Goal: Information Seeking & Learning: Compare options

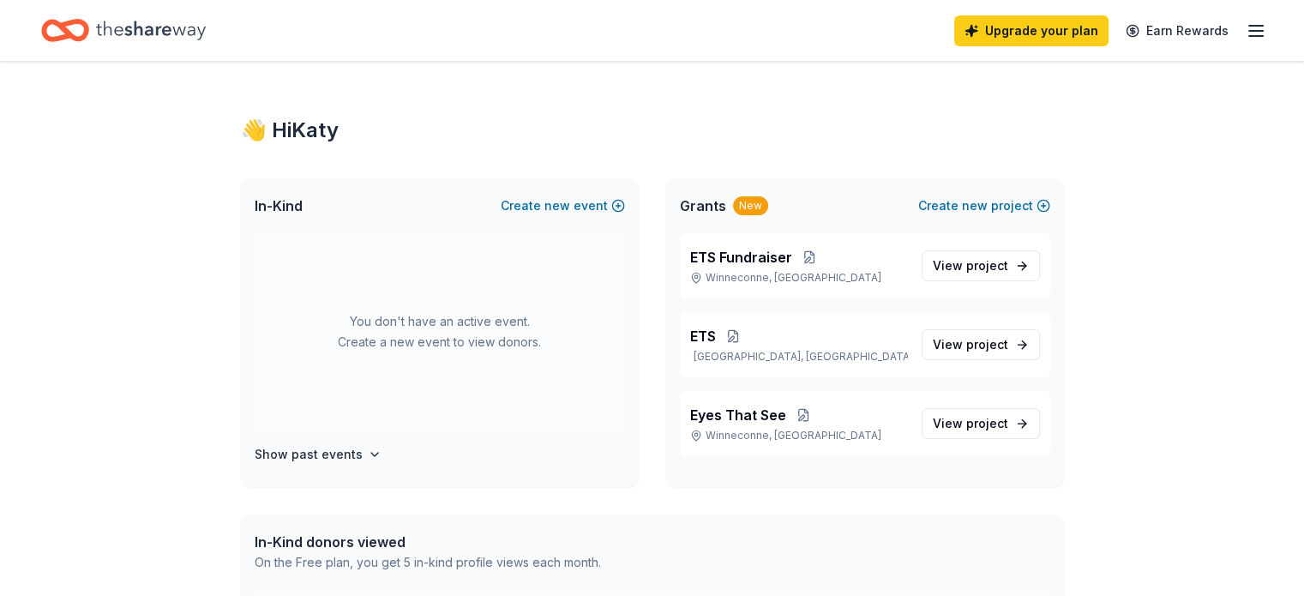
click at [1246, 33] on icon "button" at bounding box center [1256, 31] width 21 height 21
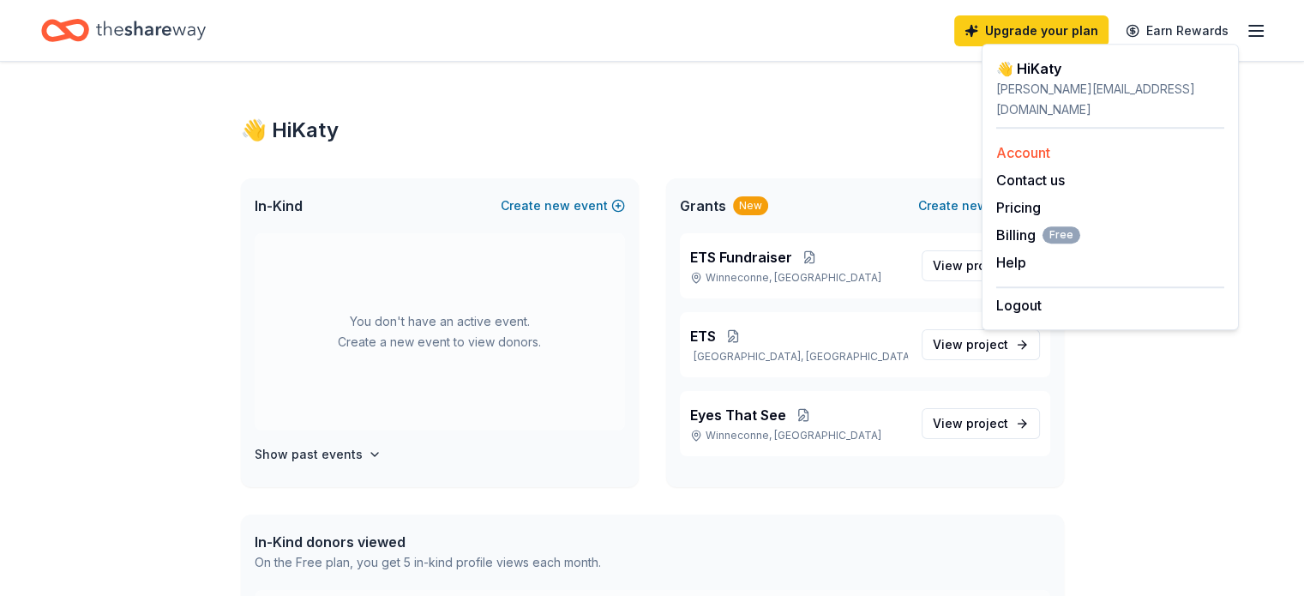
click at [1048, 144] on link "Account" at bounding box center [1023, 152] width 54 height 17
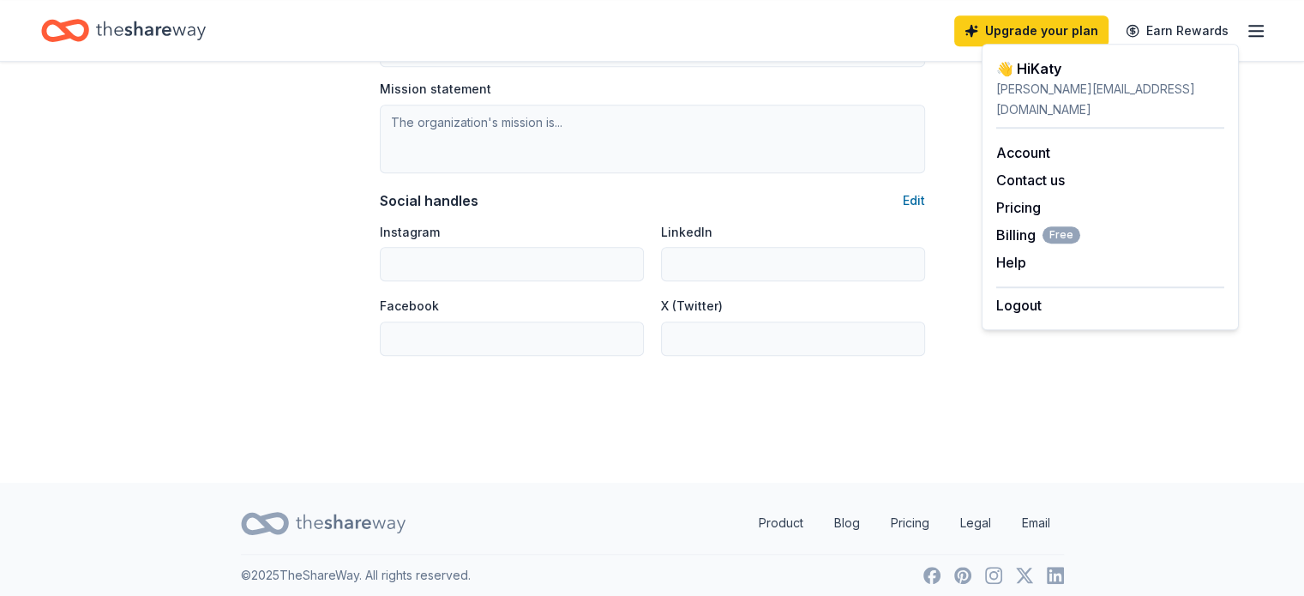
scroll to position [1121, 0]
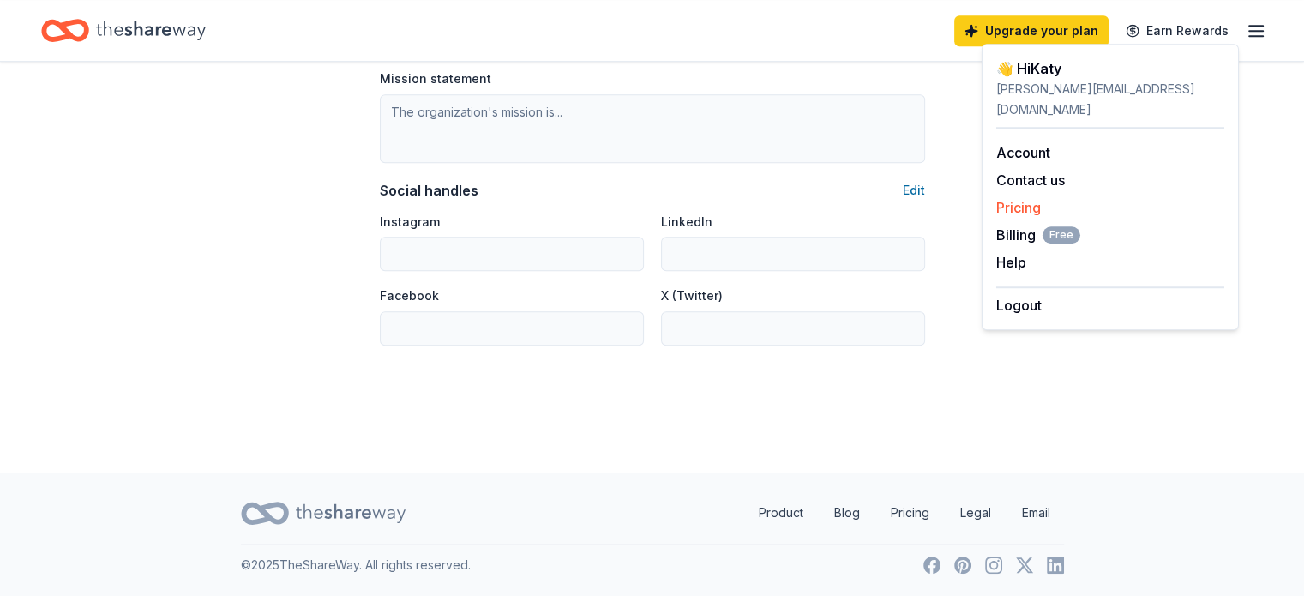
click at [1034, 199] on link "Pricing" at bounding box center [1018, 207] width 45 height 17
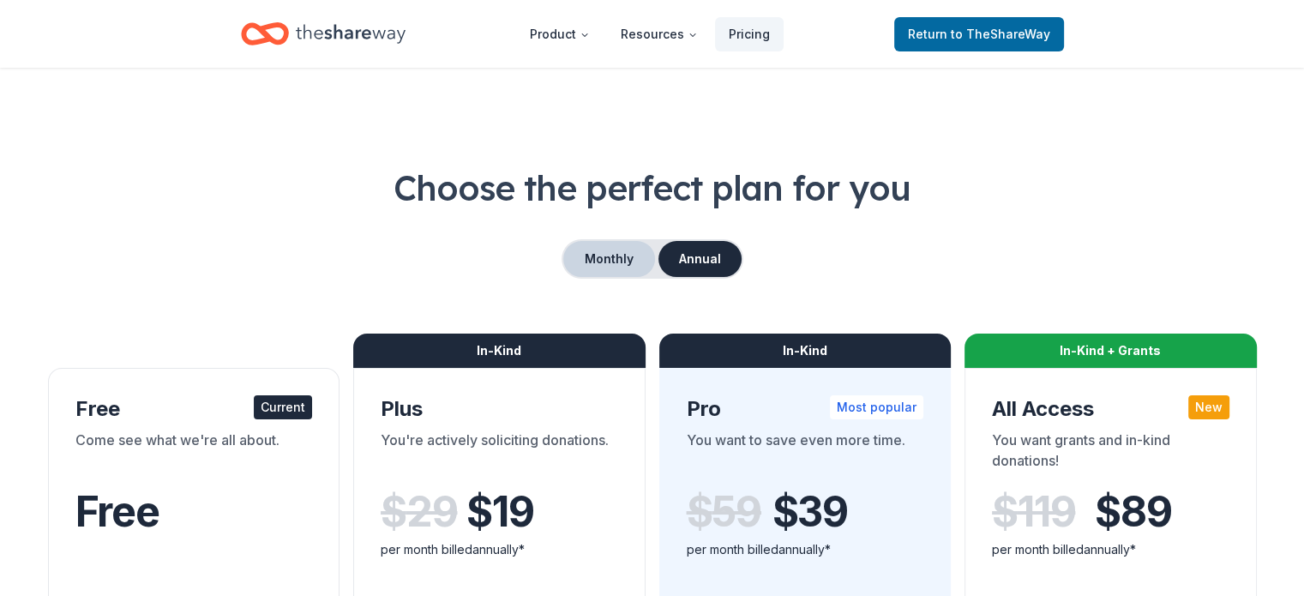
click at [596, 255] on button "Monthly" at bounding box center [609, 259] width 92 height 36
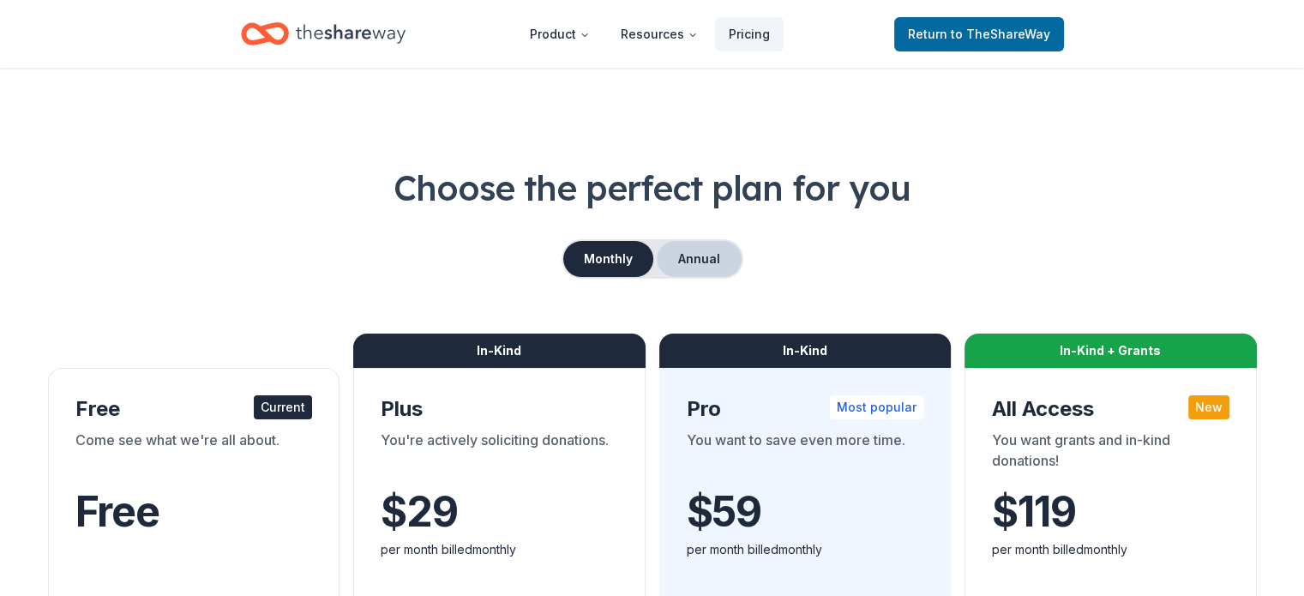
click at [676, 257] on button "Annual" at bounding box center [699, 259] width 85 height 36
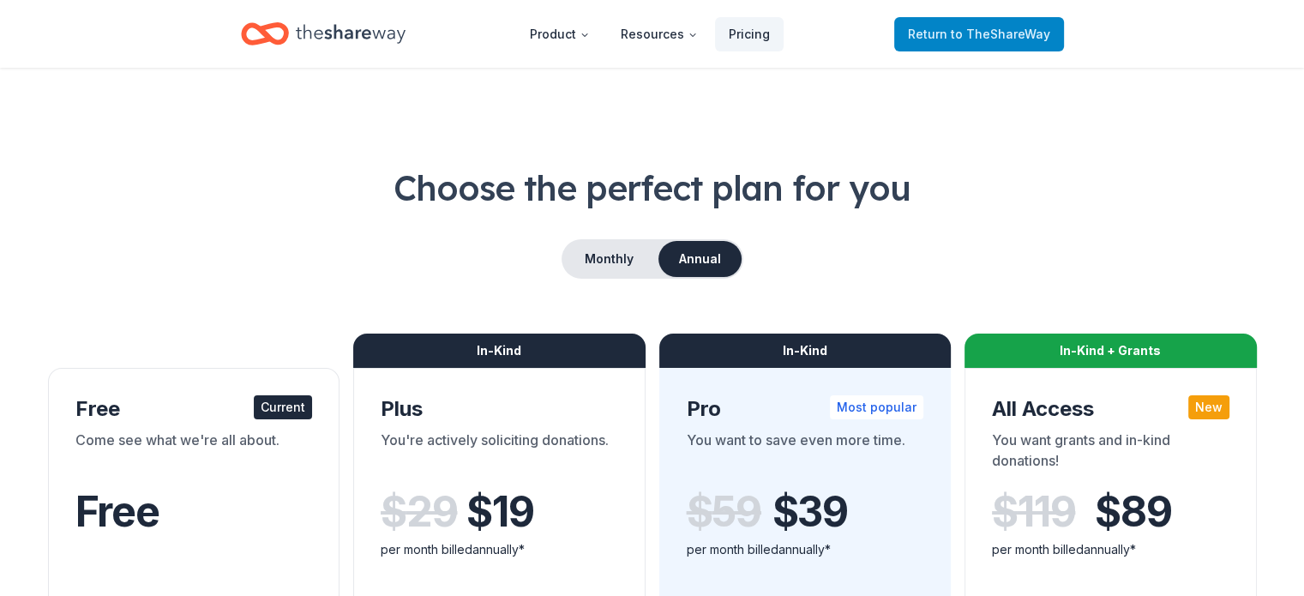
click at [930, 29] on span "Return to TheShareWay" at bounding box center [979, 34] width 142 height 21
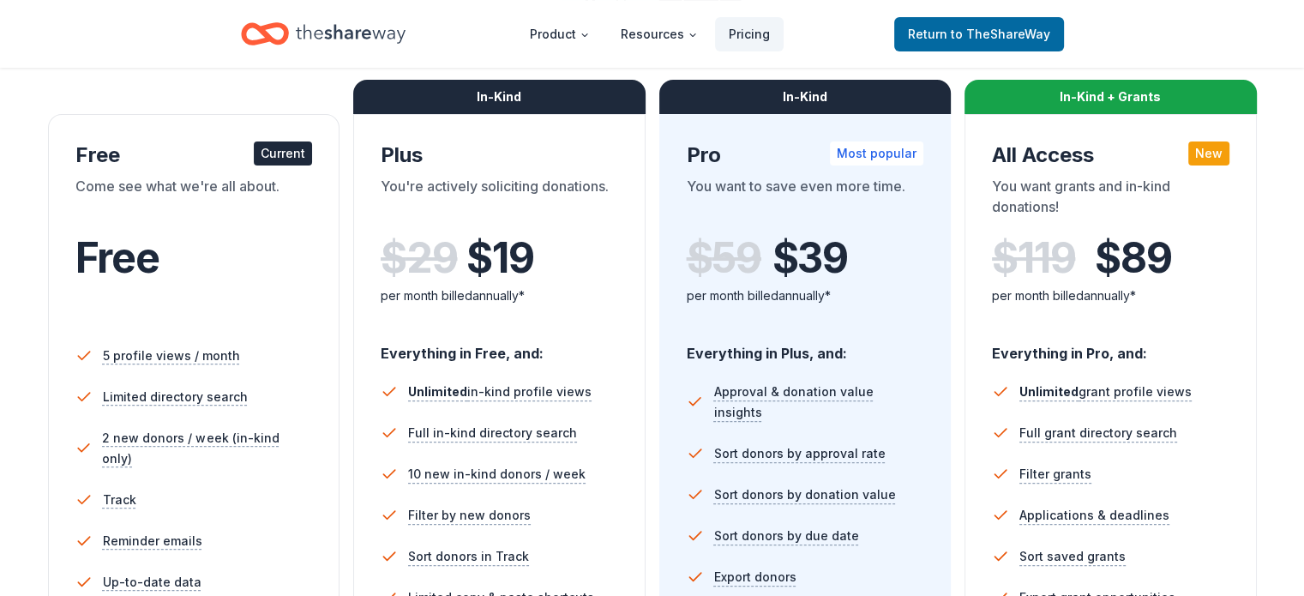
scroll to position [477, 0]
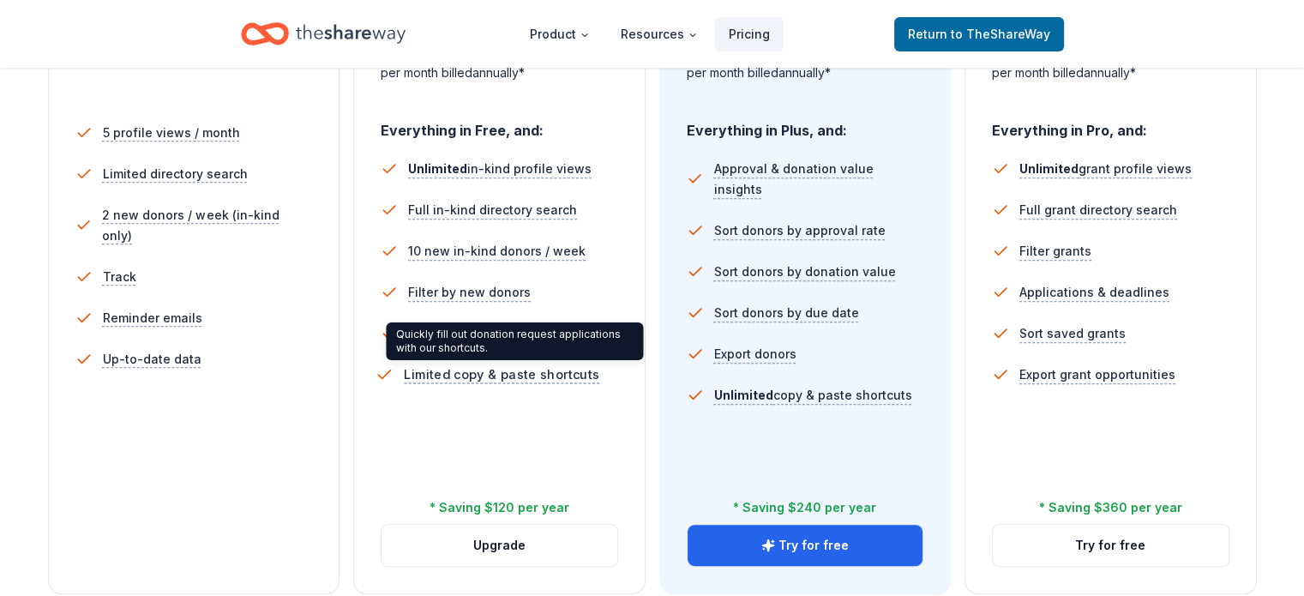
click at [487, 378] on span "Limited copy & paste shortcuts" at bounding box center [502, 374] width 196 height 21
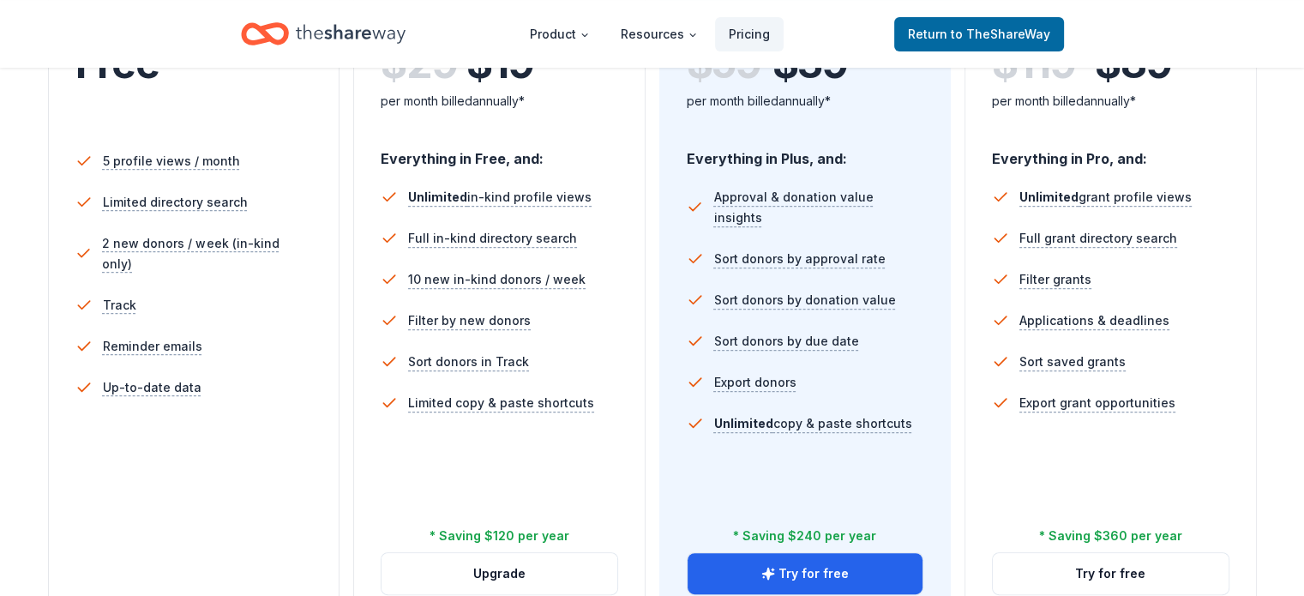
scroll to position [449, 0]
